Goal: Task Accomplishment & Management: Manage account settings

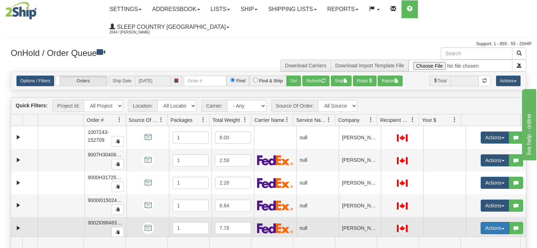
click at [502, 228] on span "button" at bounding box center [503, 228] width 3 height 1
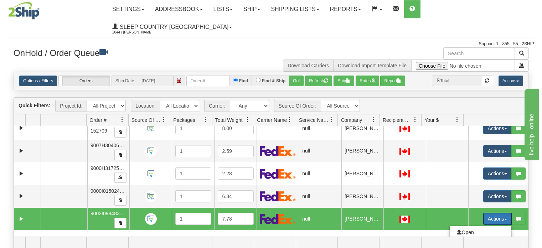
scroll to position [36, 0]
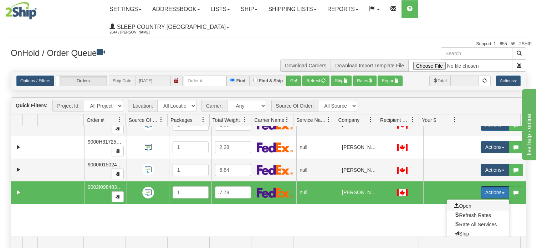
click at [459, 203] on span "Open" at bounding box center [462, 206] width 17 height 6
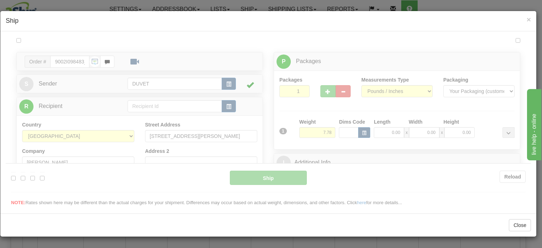
scroll to position [0, 0]
type input "12:13"
type input "16:00"
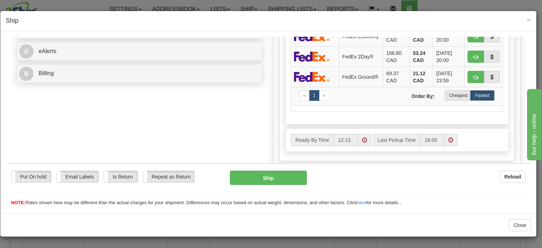
scroll to position [285, 0]
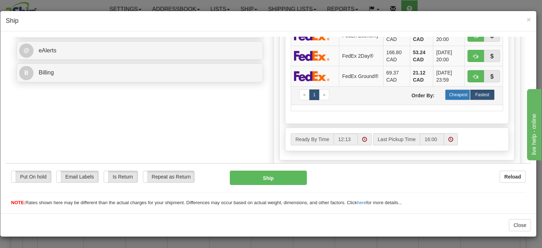
click at [457, 99] on label "Cheapest" at bounding box center [457, 94] width 25 height 11
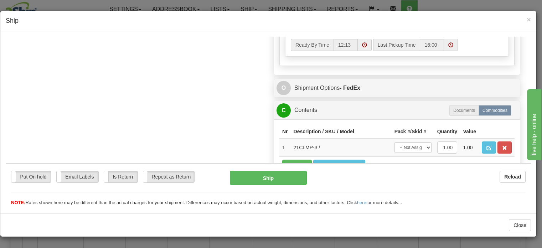
scroll to position [392, 0]
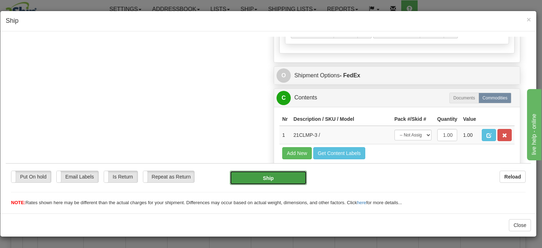
click at [264, 177] on button "Ship" at bounding box center [268, 177] width 77 height 14
type input "92"
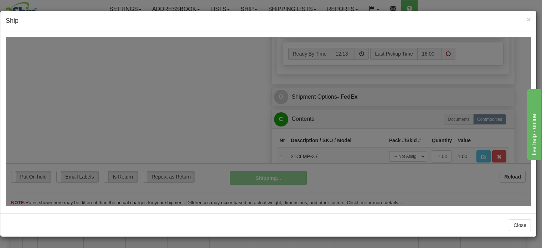
scroll to position [406, 0]
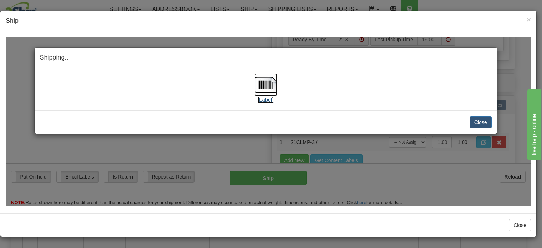
click at [265, 82] on img at bounding box center [266, 84] width 23 height 23
click at [483, 122] on button "Close" at bounding box center [481, 122] width 22 height 12
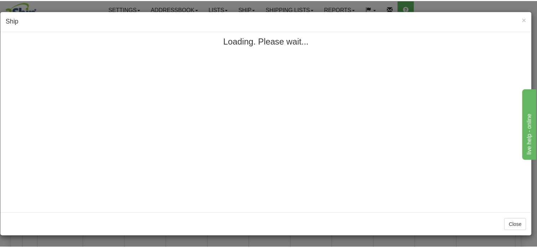
scroll to position [0, 0]
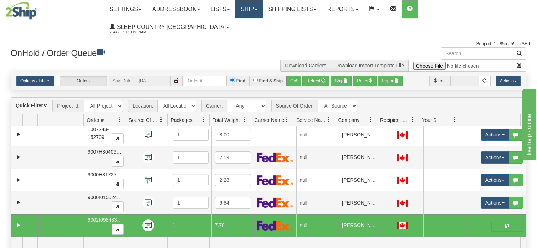
click at [263, 9] on link "Ship" at bounding box center [248, 9] width 27 height 18
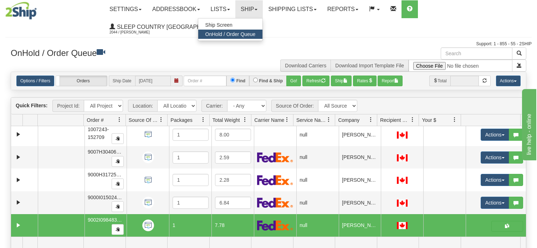
click at [256, 33] on span "OnHold / Order Queue" at bounding box center [230, 34] width 50 height 6
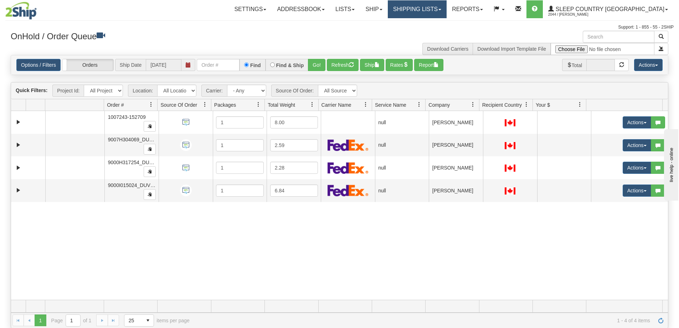
click at [447, 7] on link "Shipping lists" at bounding box center [417, 9] width 59 height 18
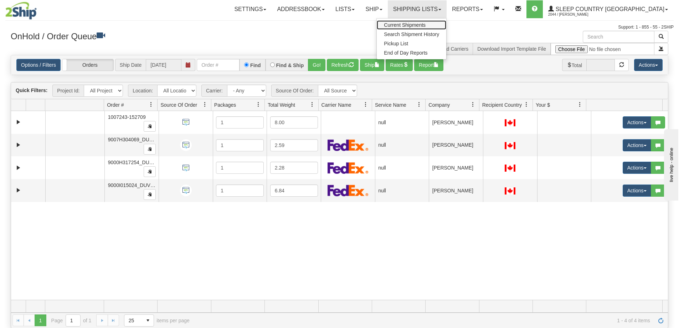
click at [426, 25] on span "Current Shipments" at bounding box center [405, 25] width 42 height 6
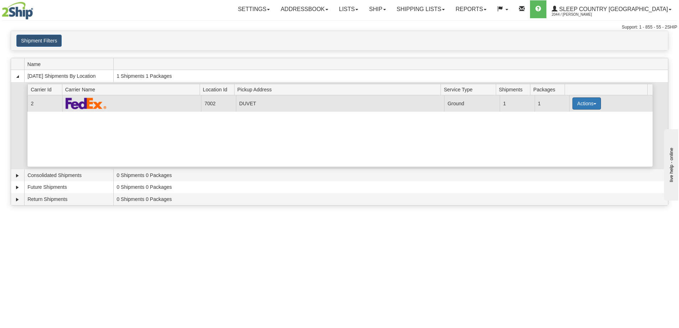
click at [593, 102] on button "Actions" at bounding box center [586, 103] width 29 height 12
click at [566, 134] on span "Pickup" at bounding box center [560, 135] width 19 height 5
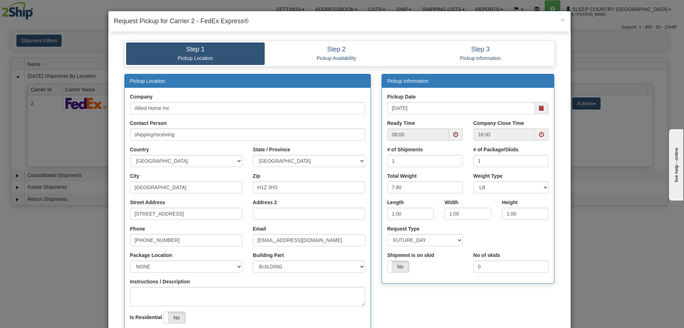
click at [539, 133] on span at bounding box center [541, 134] width 5 height 5
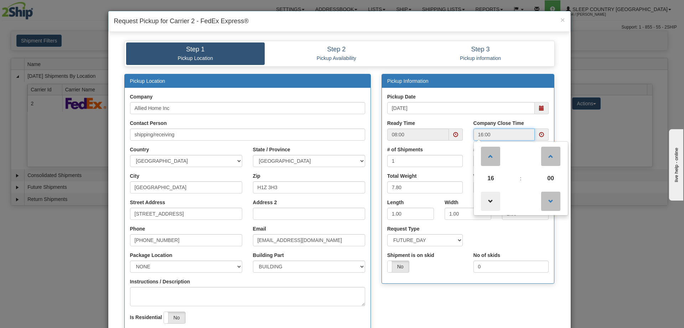
click at [488, 201] on span at bounding box center [490, 200] width 19 height 19
type input "15:00"
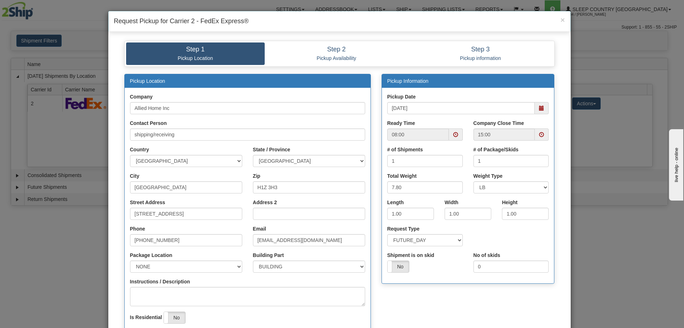
drag, startPoint x: 430, startPoint y: 302, endPoint x: 404, endPoint y: 274, distance: 38.1
click at [428, 302] on div "Pickup Location Company Allied Home Inc Contact Person shipping/receiving Count…" at bounding box center [339, 217] width 441 height 286
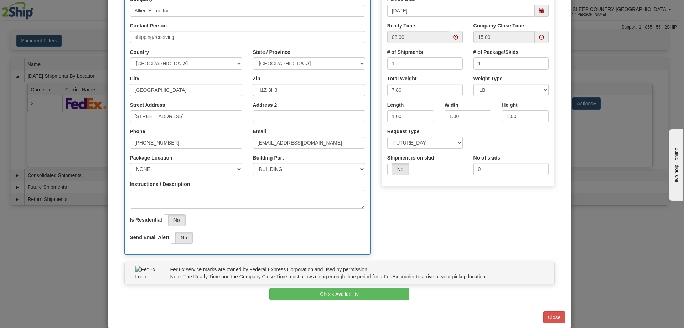
scroll to position [109, 0]
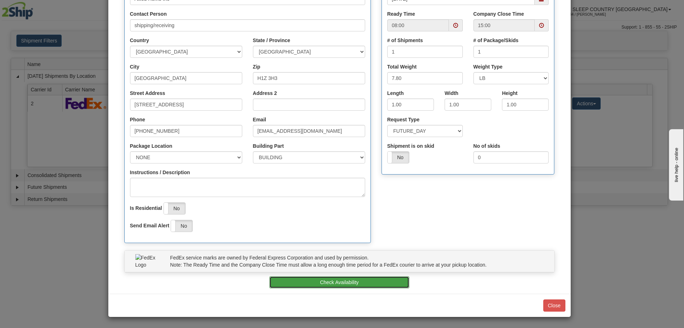
click at [334, 280] on button "Check Availability" at bounding box center [339, 282] width 140 height 12
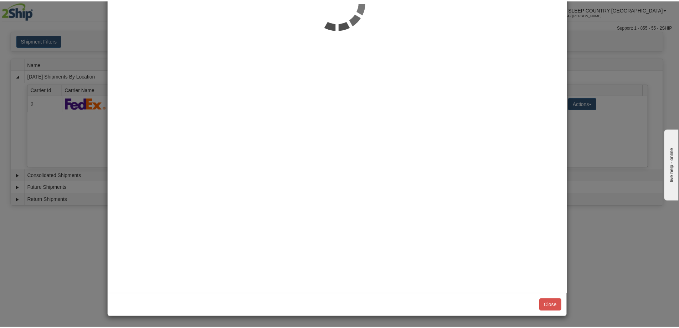
scroll to position [0, 0]
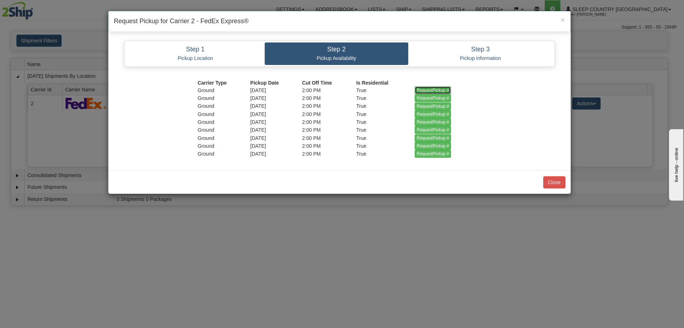
click at [428, 90] on input "RequestPickup #" at bounding box center [433, 90] width 37 height 8
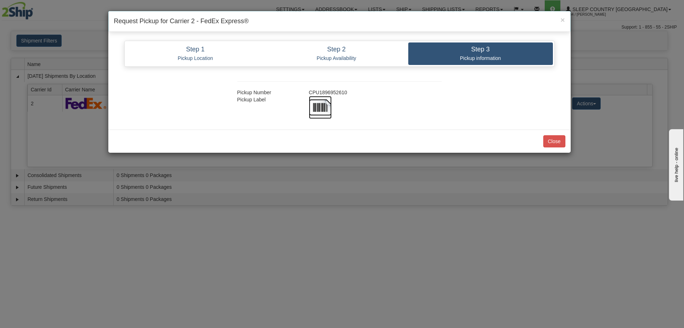
click at [322, 106] on img at bounding box center [320, 107] width 23 height 23
click at [559, 138] on button "Close" at bounding box center [555, 141] width 22 height 12
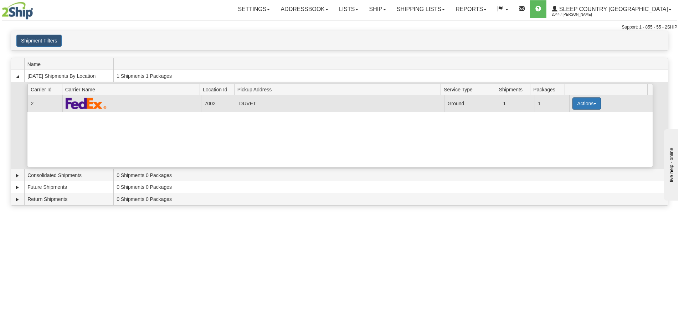
click at [591, 102] on button "Actions" at bounding box center [586, 103] width 29 height 12
click at [565, 128] on span "Close" at bounding box center [559, 125] width 16 height 5
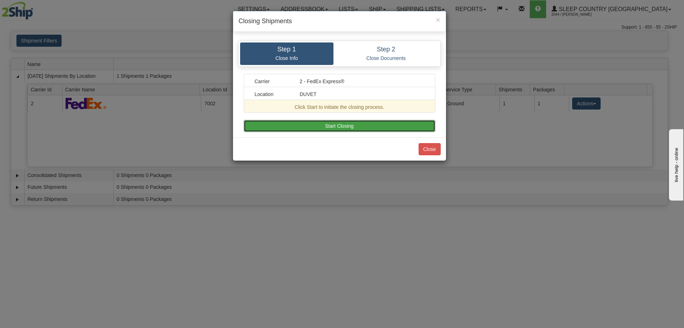
click at [333, 125] on button "Start Closing" at bounding box center [340, 126] width 192 height 12
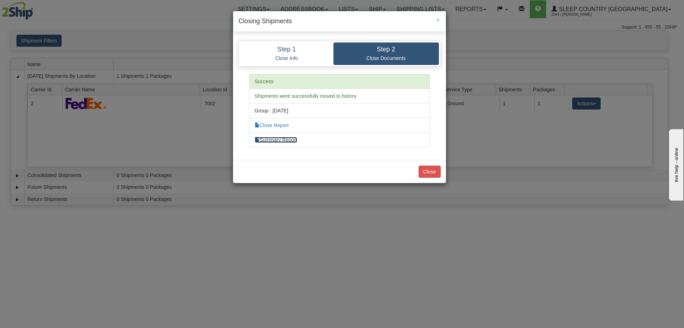
click at [279, 140] on link "Summary Report" at bounding box center [276, 140] width 43 height 6
click at [279, 127] on link "Close Report" at bounding box center [272, 125] width 34 height 6
click at [432, 170] on button "Close" at bounding box center [430, 171] width 22 height 12
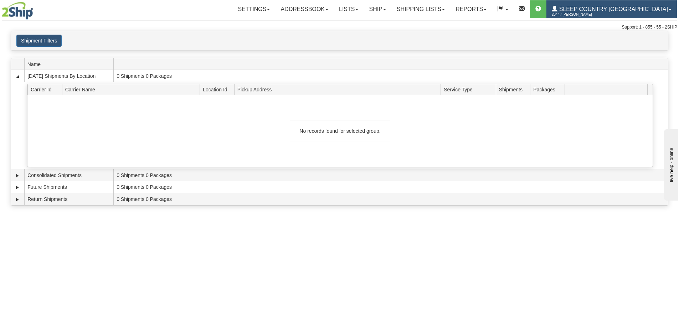
click at [617, 9] on span "Sleep Country [GEOGRAPHIC_DATA]" at bounding box center [613, 9] width 111 height 6
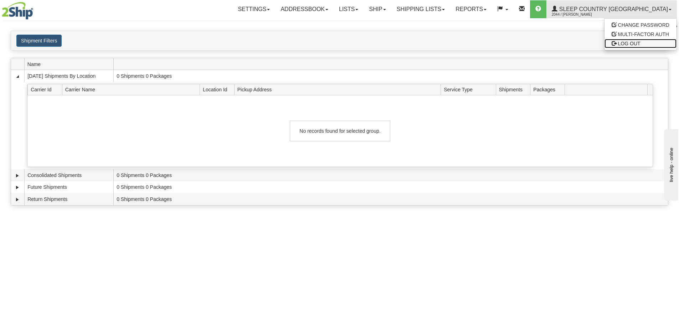
click at [626, 45] on span "LOG OUT" at bounding box center [629, 44] width 22 height 6
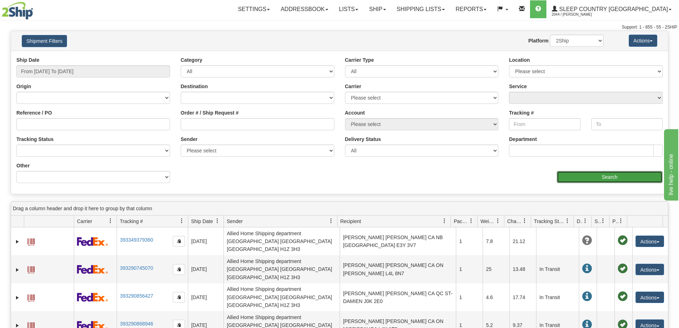
click at [609, 177] on input "Search" at bounding box center [610, 177] width 106 height 12
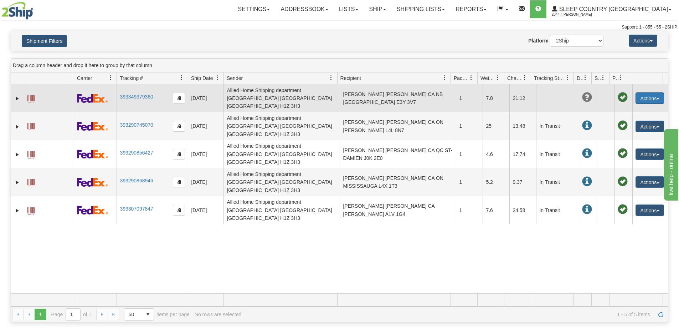
click at [657, 98] on span "button" at bounding box center [658, 98] width 3 height 1
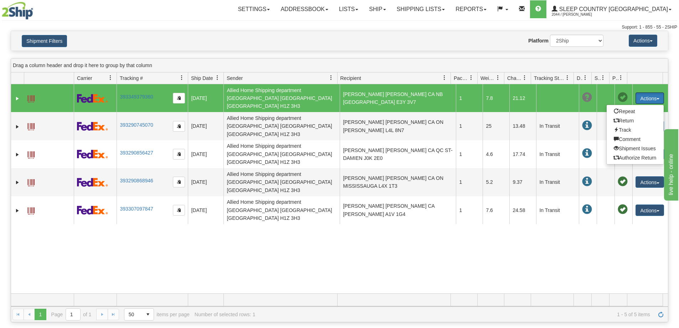
click at [654, 98] on button "Actions" at bounding box center [650, 97] width 29 height 11
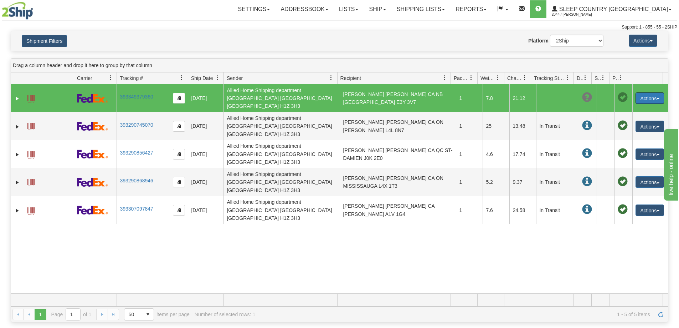
click at [582, 97] on span at bounding box center [587, 97] width 10 height 10
click at [618, 94] on span at bounding box center [623, 97] width 10 height 10
click at [618, 98] on span at bounding box center [623, 97] width 10 height 10
click at [657, 98] on span "button" at bounding box center [658, 98] width 3 height 1
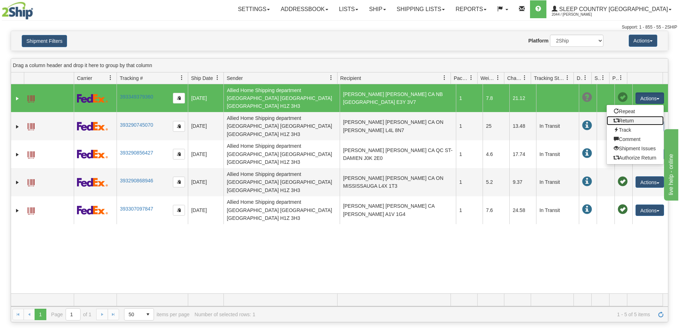
click at [620, 119] on link "Return" at bounding box center [635, 120] width 57 height 9
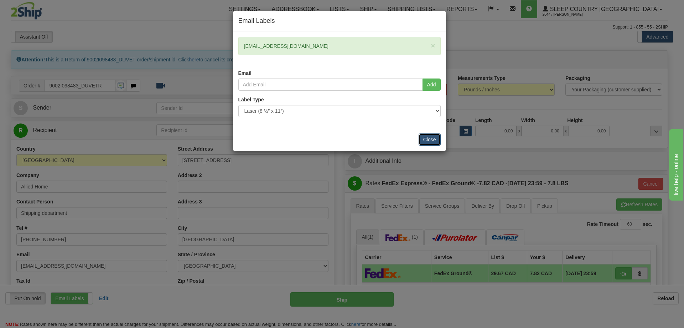
click at [428, 137] on button "Close" at bounding box center [430, 139] width 22 height 12
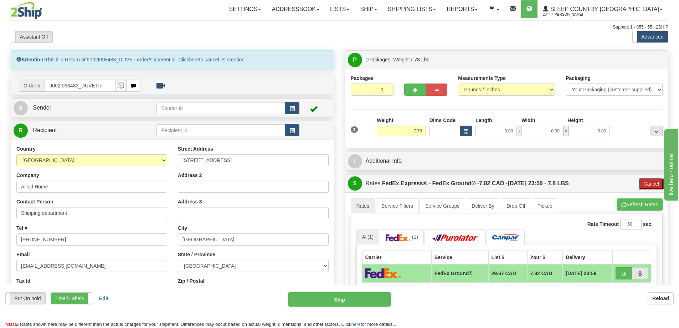
click at [653, 183] on button "Cancel" at bounding box center [651, 184] width 25 height 12
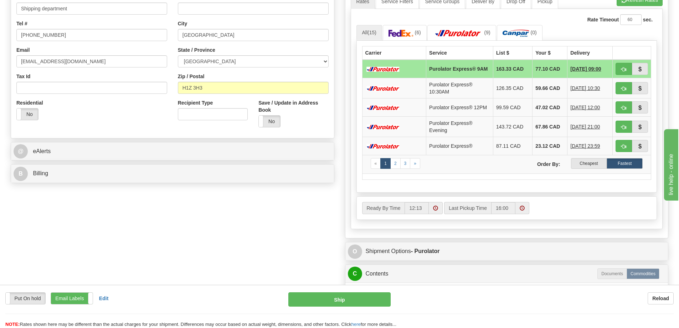
scroll to position [178, 0]
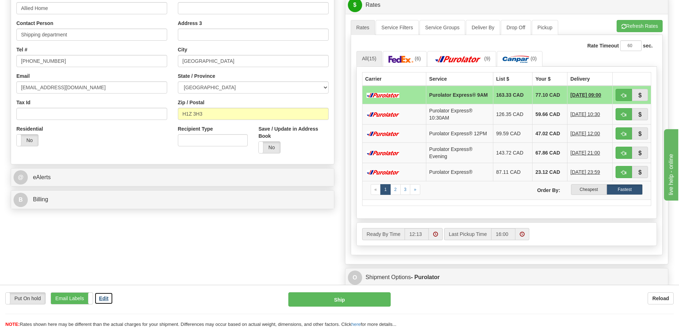
click at [104, 297] on b "Edit" at bounding box center [103, 298] width 9 height 6
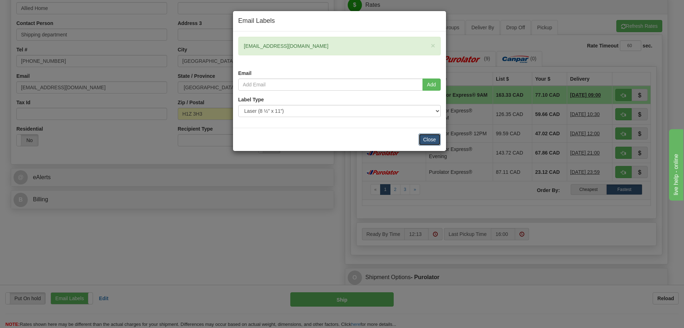
click at [428, 138] on button "Close" at bounding box center [430, 139] width 22 height 12
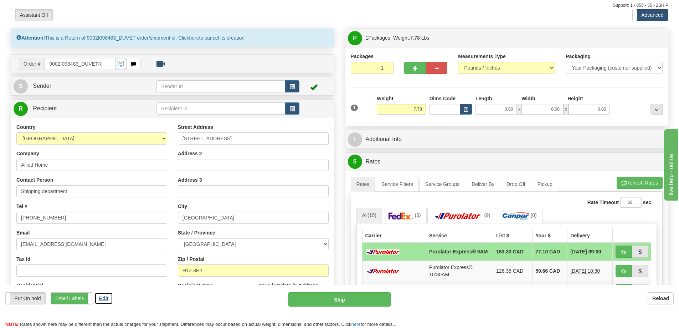
scroll to position [0, 0]
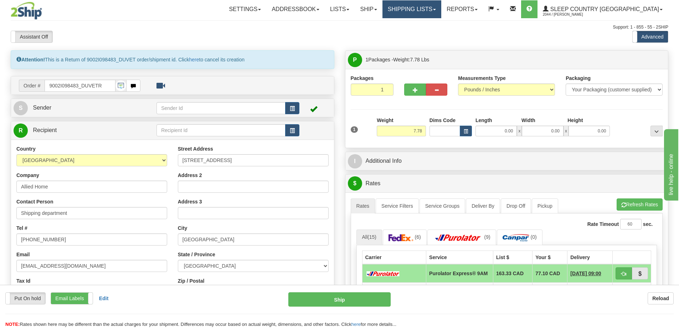
click at [441, 10] on link "Shipping lists" at bounding box center [411, 9] width 59 height 18
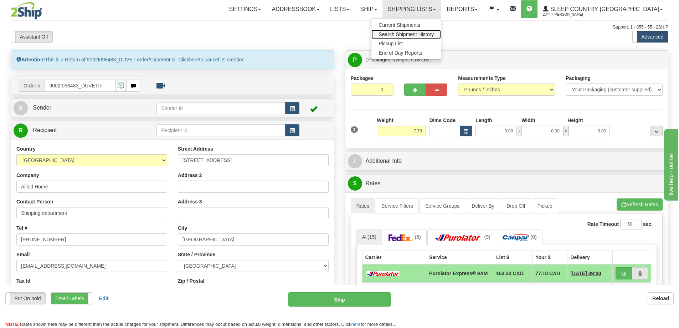
click at [434, 32] on span "Search Shipment History" at bounding box center [406, 34] width 55 height 6
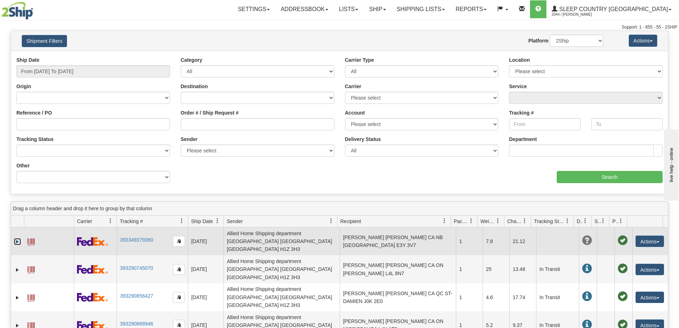
click at [15, 241] on link "Expand" at bounding box center [17, 241] width 7 height 7
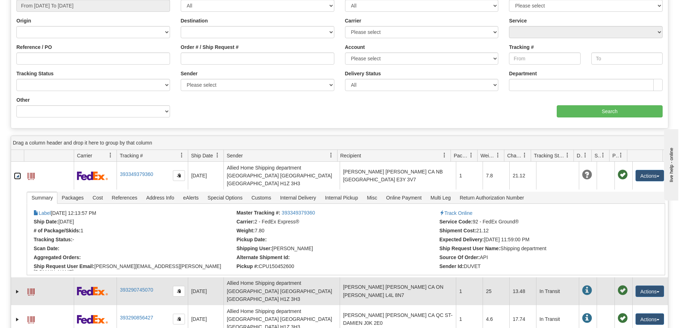
scroll to position [71, 0]
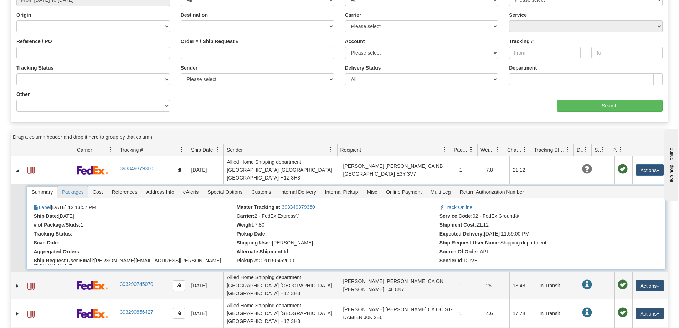
click at [74, 191] on span "Packages" at bounding box center [72, 191] width 30 height 11
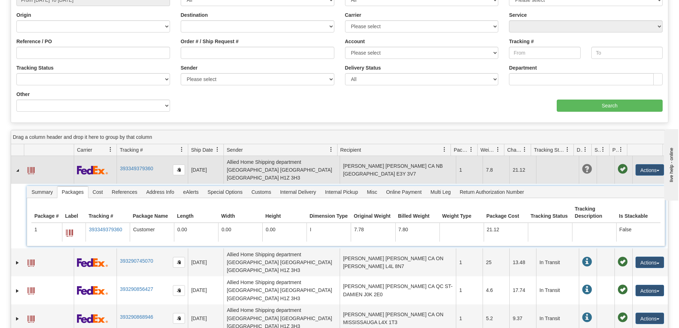
click at [582, 169] on span at bounding box center [587, 169] width 10 height 10
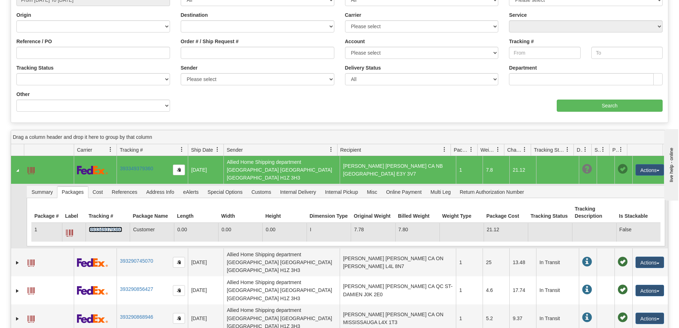
click at [114, 228] on link "393349379360" at bounding box center [105, 229] width 33 height 6
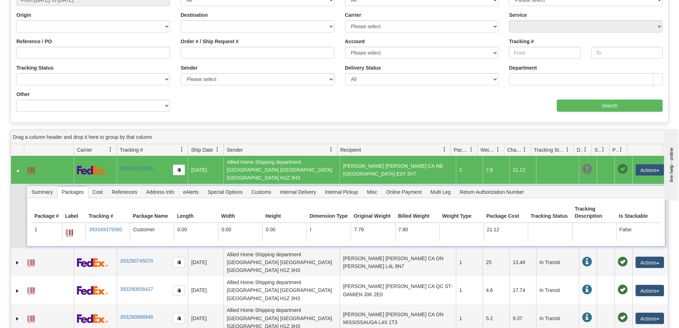
drag, startPoint x: 644, startPoint y: 197, endPoint x: 649, endPoint y: 193, distance: 6.3
click at [644, 197] on div "Summary Packages Cost References Address Info eAlerts Special Options Customs C…" at bounding box center [346, 192] width 638 height 12
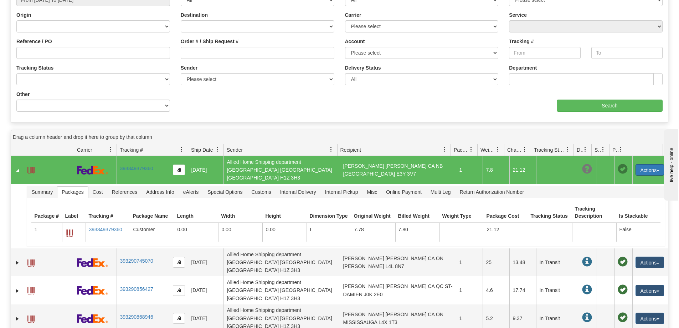
click at [656, 169] on button "Actions" at bounding box center [650, 169] width 29 height 11
click at [206, 169] on td "[DATE]" at bounding box center [206, 170] width 36 height 28
click at [654, 169] on button "Actions" at bounding box center [650, 169] width 29 height 11
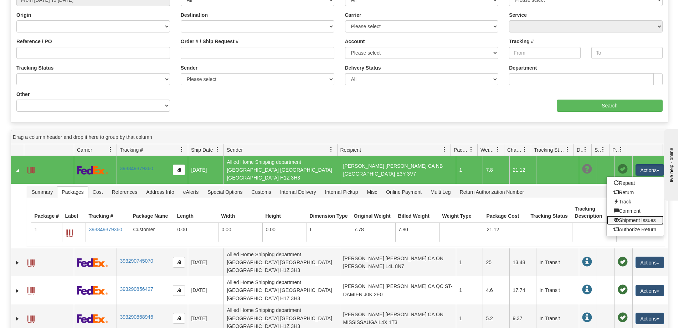
click at [627, 220] on link "Shipment Issues" at bounding box center [635, 219] width 57 height 9
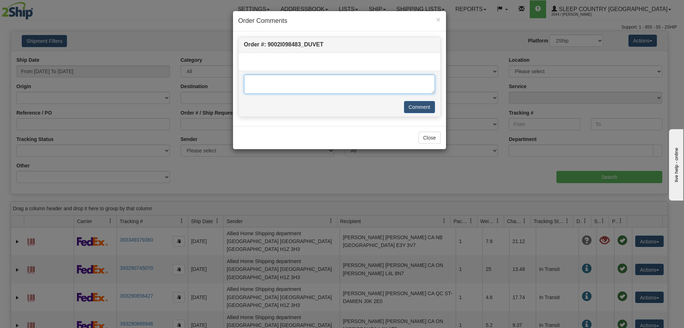
click at [261, 83] on textarea at bounding box center [339, 83] width 191 height 19
type textarea "NO MORE STOCK NEED TO CANCEL"
click at [422, 107] on button "Comment" at bounding box center [419, 107] width 31 height 12
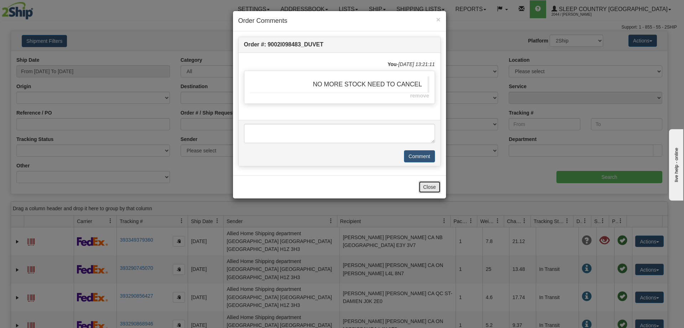
click at [429, 186] on button "Close" at bounding box center [430, 187] width 22 height 12
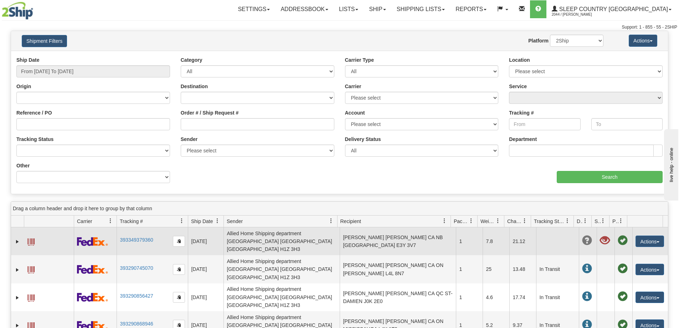
click at [582, 238] on span at bounding box center [587, 240] width 10 height 10
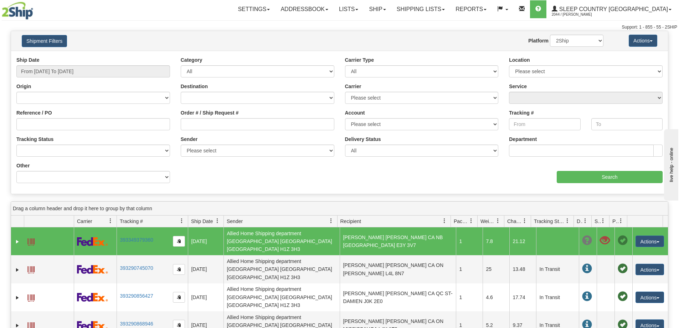
click at [582, 238] on span at bounding box center [587, 240] width 10 height 10
click at [450, 7] on link "Shipping lists" at bounding box center [420, 9] width 59 height 18
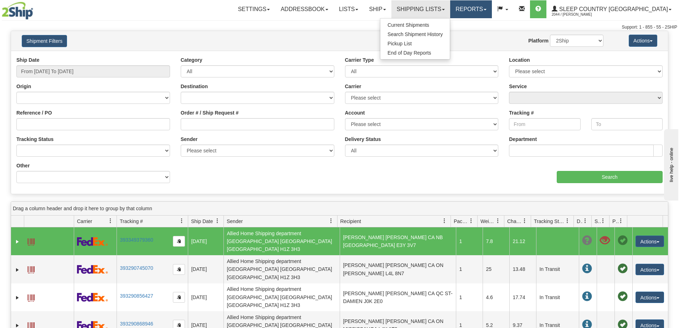
click at [487, 9] on span at bounding box center [485, 9] width 3 height 1
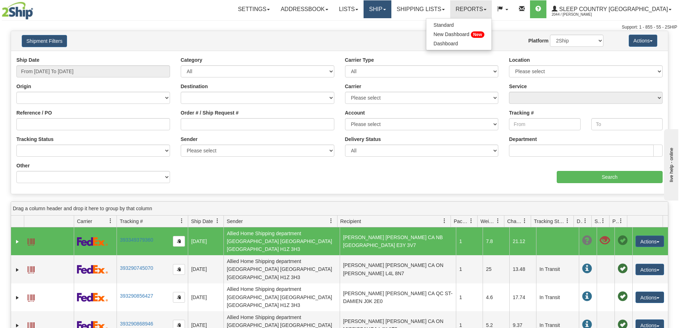
click at [391, 9] on link "Ship" at bounding box center [377, 9] width 27 height 18
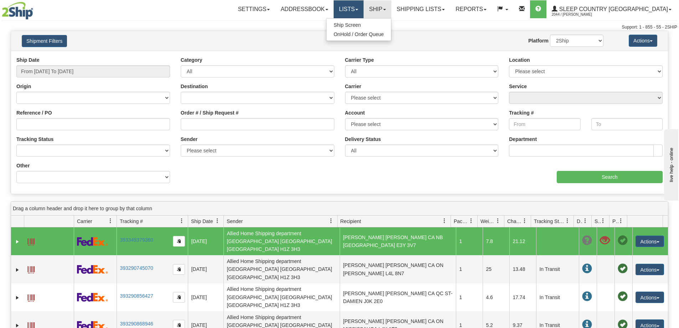
click at [358, 10] on span at bounding box center [356, 9] width 3 height 1
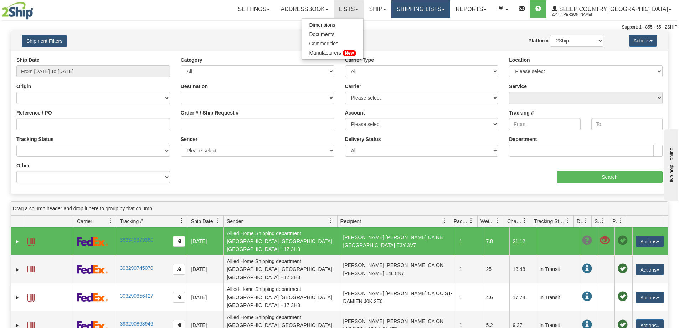
click at [450, 7] on link "Shipping lists" at bounding box center [420, 9] width 59 height 18
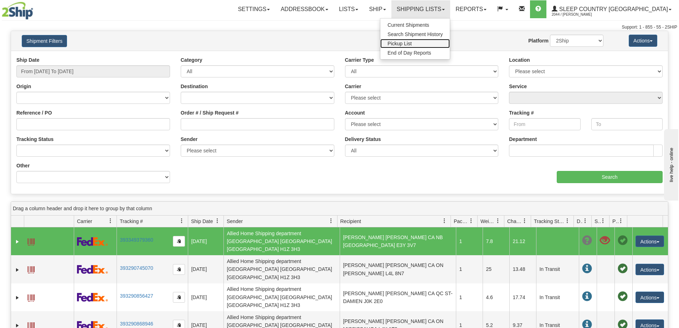
click at [412, 44] on span "Pickup List" at bounding box center [399, 44] width 24 height 6
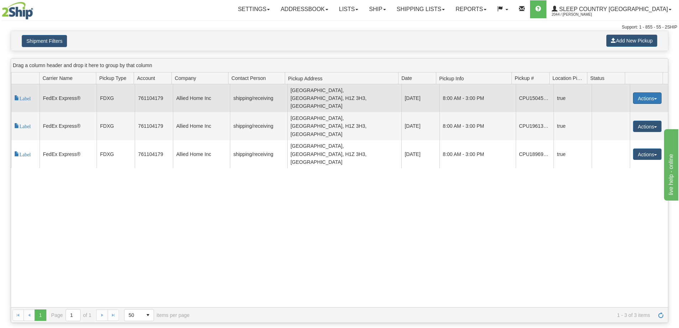
click at [654, 98] on span "button" at bounding box center [655, 98] width 3 height 1
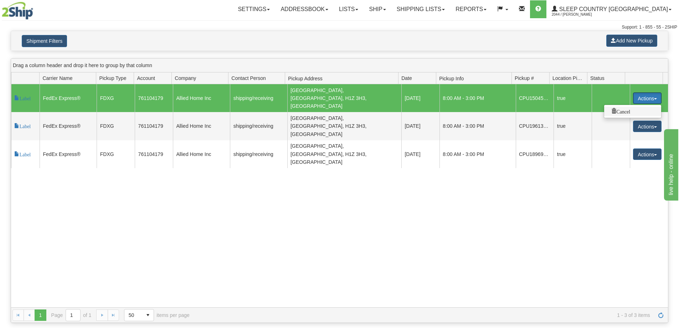
click at [625, 108] on span "Cancel" at bounding box center [620, 110] width 19 height 5
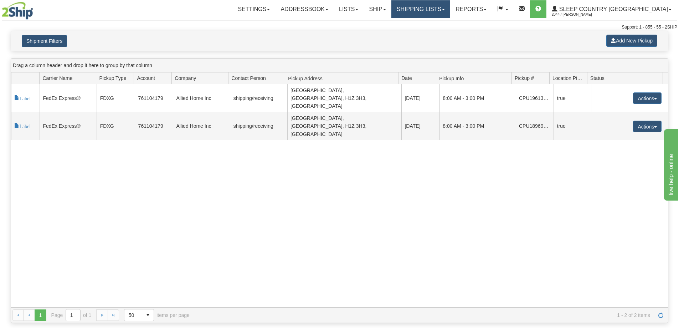
click at [450, 7] on link "Shipping lists" at bounding box center [420, 9] width 59 height 18
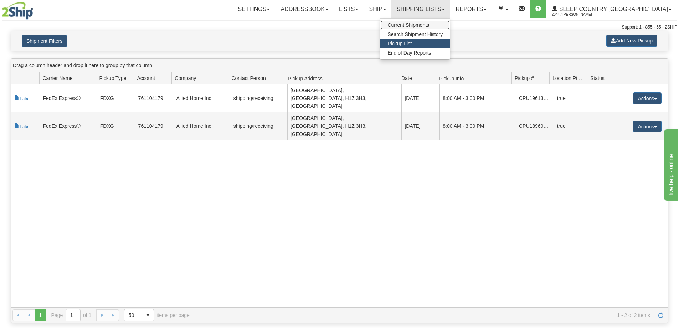
click at [429, 25] on span "Current Shipments" at bounding box center [408, 25] width 42 height 6
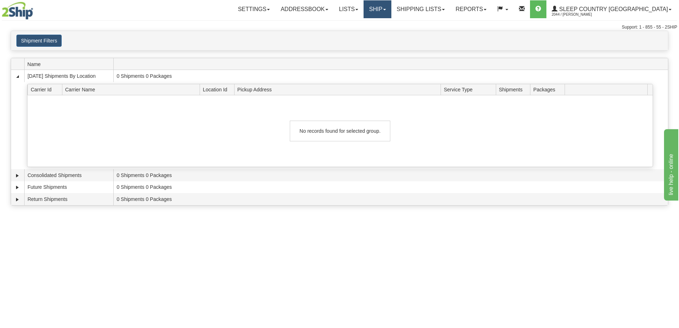
click at [391, 7] on link "Ship" at bounding box center [377, 9] width 27 height 18
click at [384, 34] on span "OnHold / Order Queue" at bounding box center [359, 34] width 50 height 6
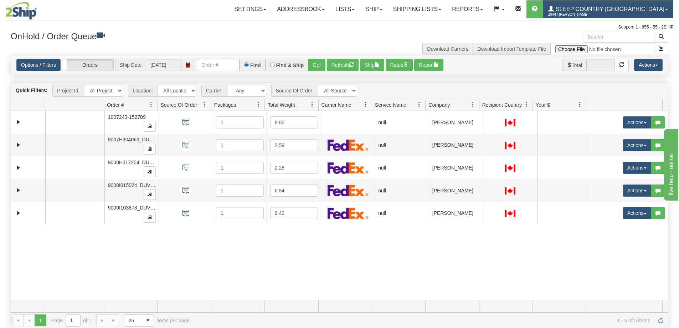
click at [600, 11] on span "Sleep Country [GEOGRAPHIC_DATA]" at bounding box center [609, 9] width 111 height 6
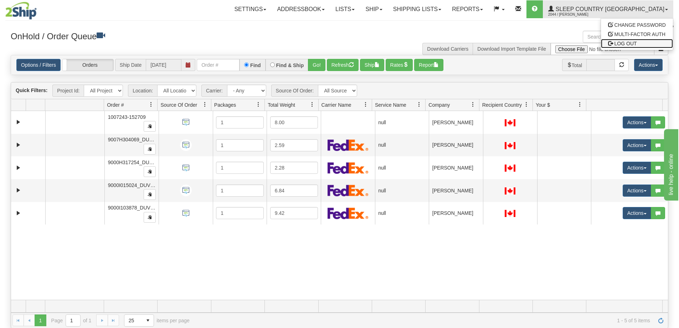
click at [621, 44] on span "LOG OUT" at bounding box center [626, 44] width 22 height 6
